Goal: Find specific page/section: Find specific page/section

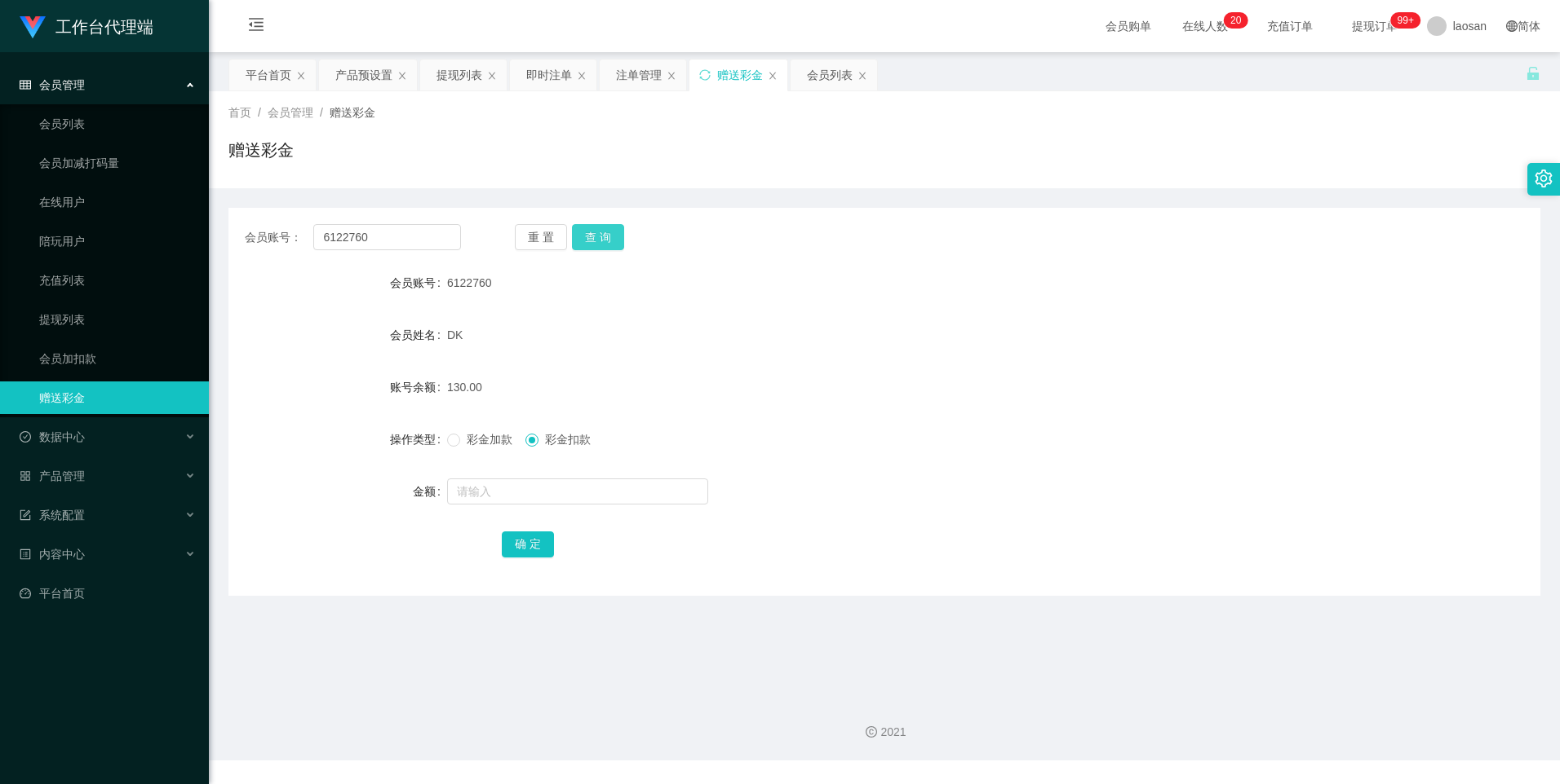
click at [605, 234] on button "查 询" at bounding box center [598, 238] width 52 height 26
click at [816, 68] on div "会员列表" at bounding box center [829, 75] width 46 height 31
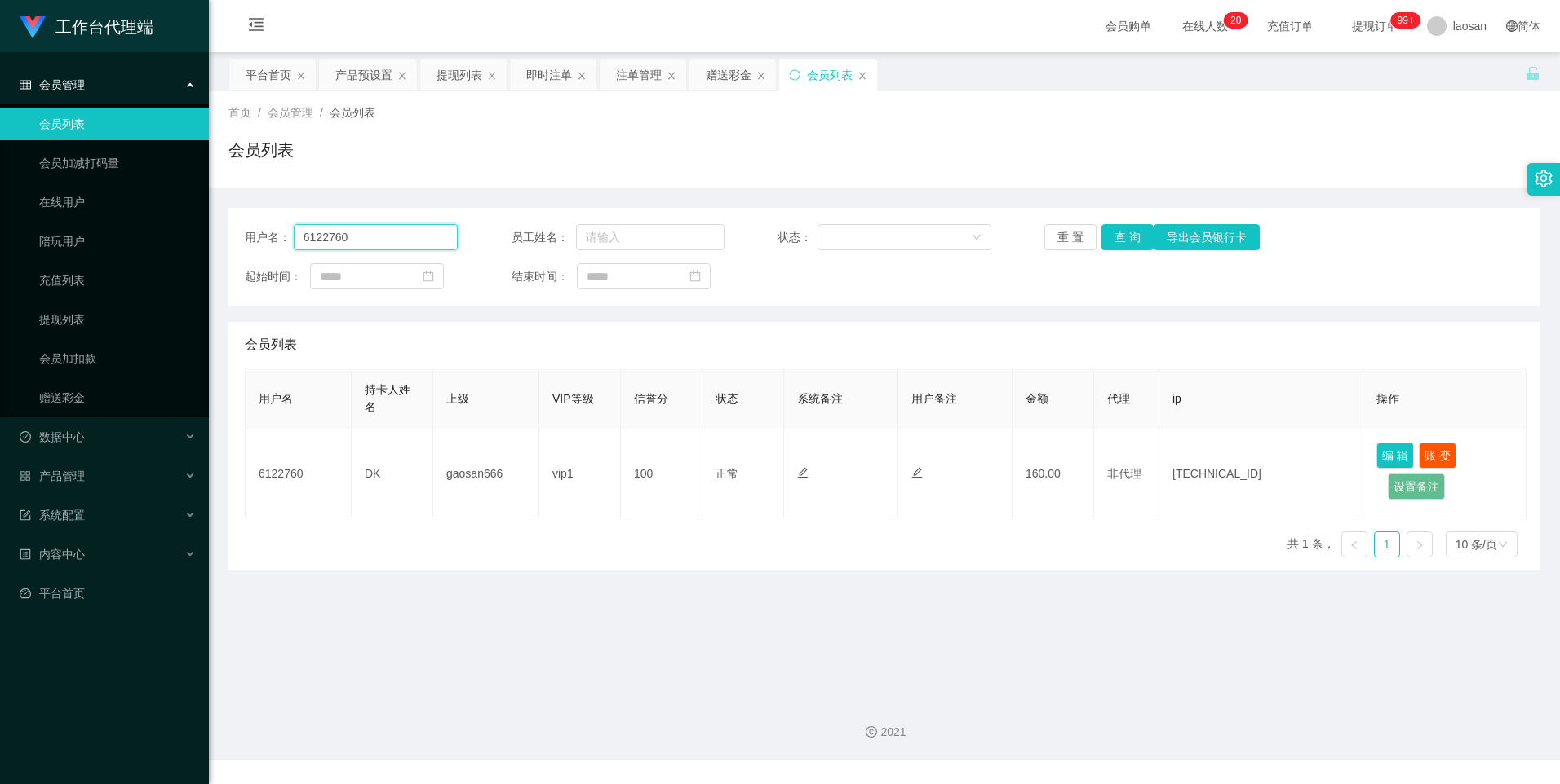
click at [405, 239] on input "6122760" at bounding box center [376, 238] width 165 height 26
click at [518, 74] on div "即时注单" at bounding box center [553, 75] width 86 height 31
click at [372, 77] on div "产品预设置" at bounding box center [363, 75] width 57 height 31
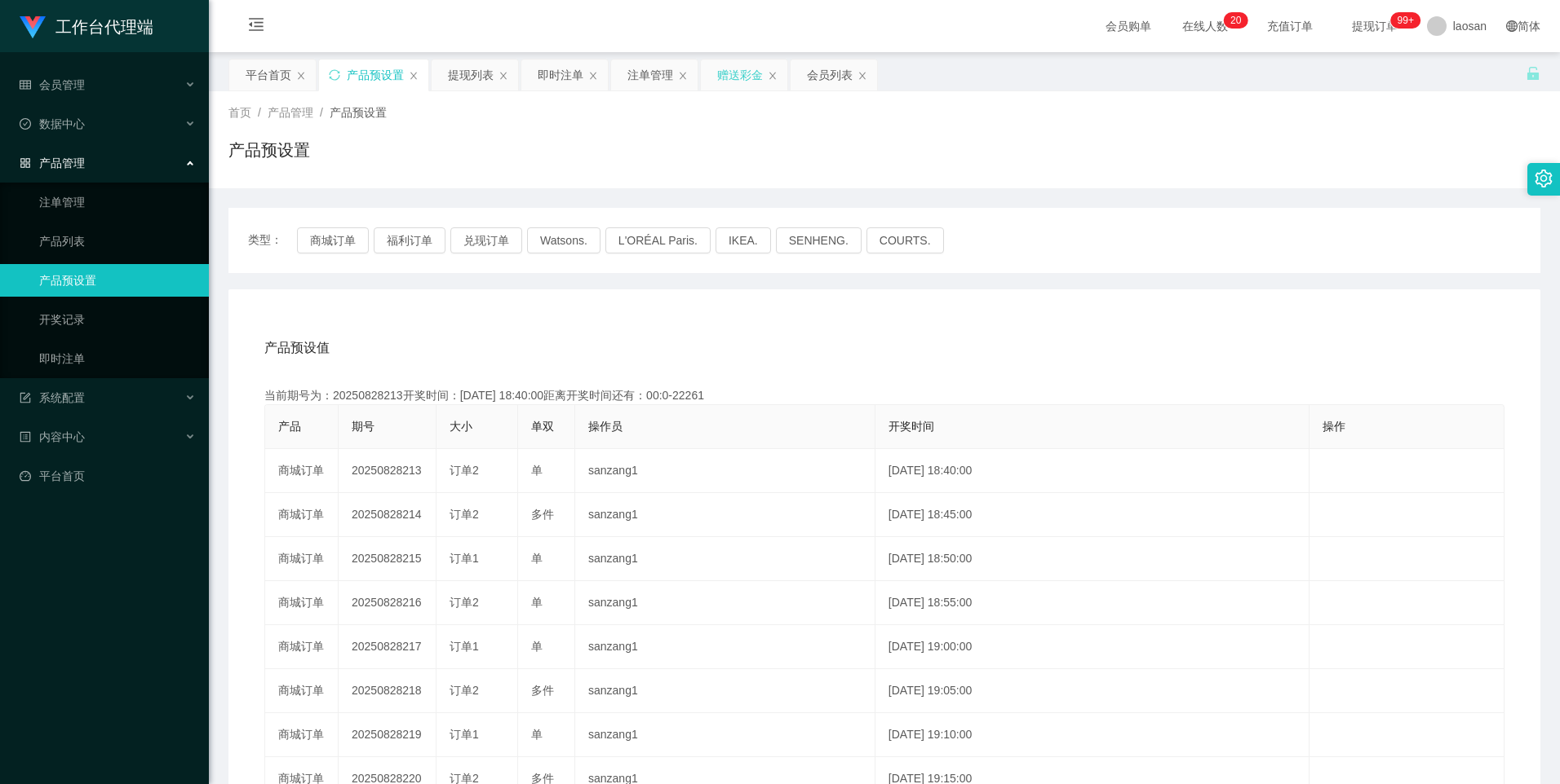
click at [729, 80] on div "赠送彩金" at bounding box center [739, 75] width 46 height 31
